Goal: Task Accomplishment & Management: Complete application form

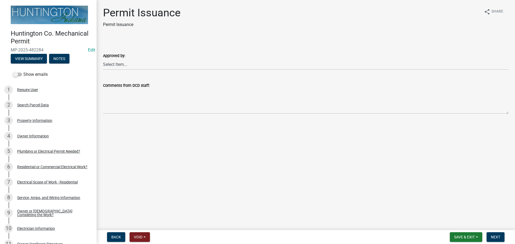
click at [101, 61] on div "Approved by: Select Item... [PERSON_NAME] [PERSON_NAME] [PERSON_NAME] [PERSON_N…" at bounding box center [306, 54] width 414 height 31
drag, startPoint x: 111, startPoint y: 63, endPoint x: 112, endPoint y: 68, distance: 5.0
click at [111, 63] on select "Select Item... [PERSON_NAME] [PERSON_NAME] [PERSON_NAME] [PERSON_NAME]" at bounding box center [306, 64] width 406 height 11
click at [103, 59] on select "Select Item... [PERSON_NAME] [PERSON_NAME] [PERSON_NAME] [PERSON_NAME]" at bounding box center [306, 64] width 406 height 11
select select "0ac14b4a-58a8-44ed-8576-6ffdb9d3932f"
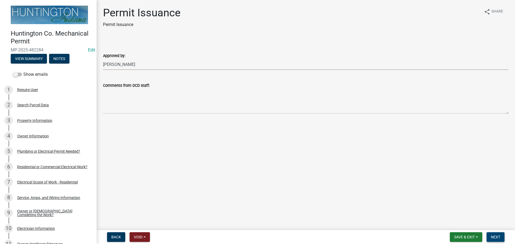
click at [492, 234] on button "Next" at bounding box center [496, 238] width 18 height 10
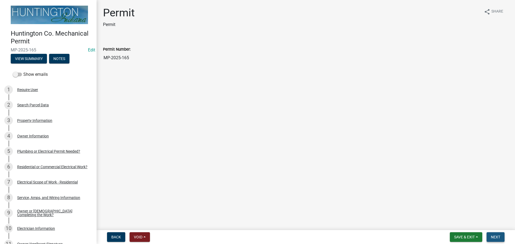
click at [492, 240] on button "Next" at bounding box center [496, 238] width 18 height 10
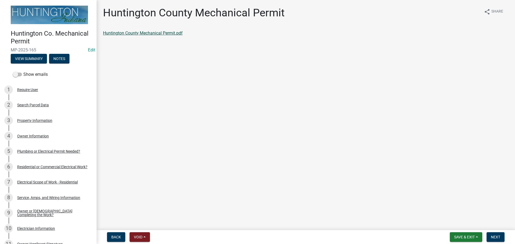
click at [133, 34] on link "Huntington County Mechanical Permit.pdf" at bounding box center [143, 33] width 80 height 5
click at [498, 236] on span "Next" at bounding box center [495, 237] width 9 height 4
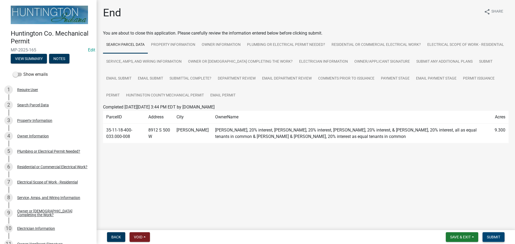
click at [498, 236] on span "Submit" at bounding box center [493, 237] width 13 height 4
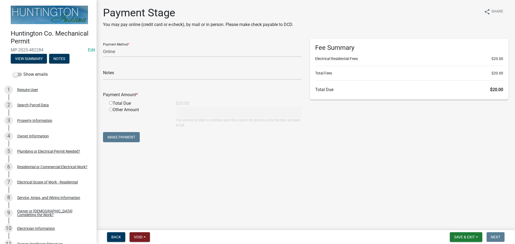
select select "3: 3"
